Goal: Transaction & Acquisition: Purchase product/service

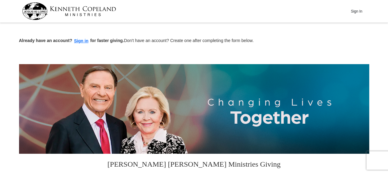
scroll to position [160, 0]
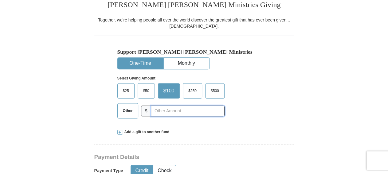
click at [172, 109] on input "text" at bounding box center [187, 111] width 73 height 11
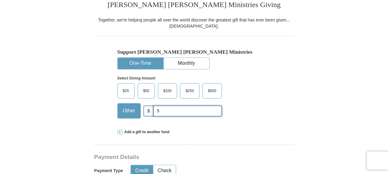
type input "5"
click at [196, 132] on div "Add a gift to another fund" at bounding box center [193, 131] width 153 height 5
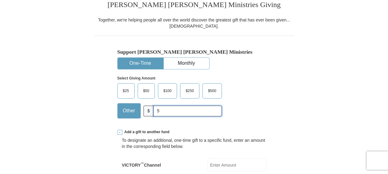
click at [184, 111] on input "5" at bounding box center [187, 111] width 68 height 11
click at [120, 132] on span at bounding box center [119, 132] width 5 height 5
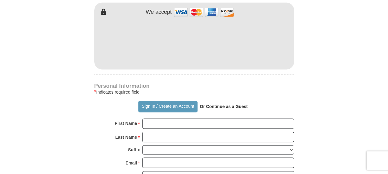
scroll to position [479, 0]
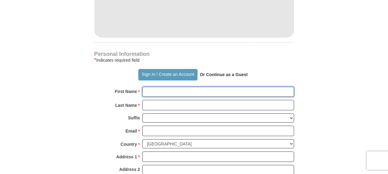
click at [165, 87] on input "First Name *" at bounding box center [218, 92] width 152 height 10
type input "LaDonald"
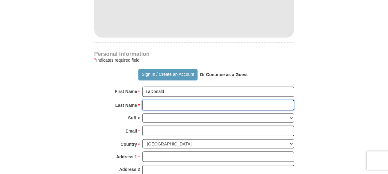
type input "[PERSON_NAME]"
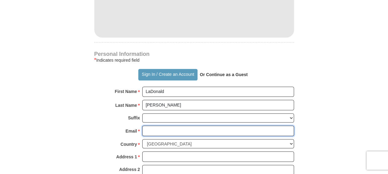
type input "[EMAIL_ADDRESS][DOMAIN_NAME]"
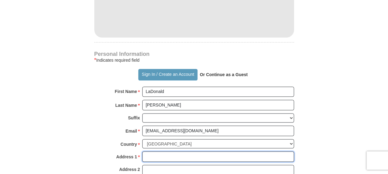
type input "[STREET_ADDRESS]"
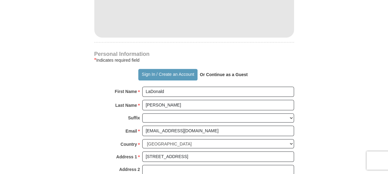
type input "Monroe"
select select "LA"
type input "71203"
type input "3186143092"
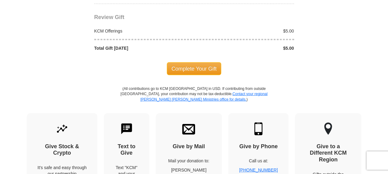
scroll to position [734, 0]
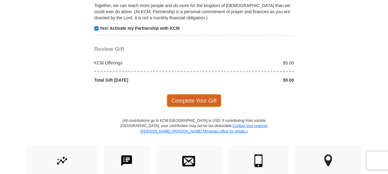
click at [195, 94] on span "Complete Your Gift" at bounding box center [194, 100] width 54 height 13
